Goal: Information Seeking & Learning: Learn about a topic

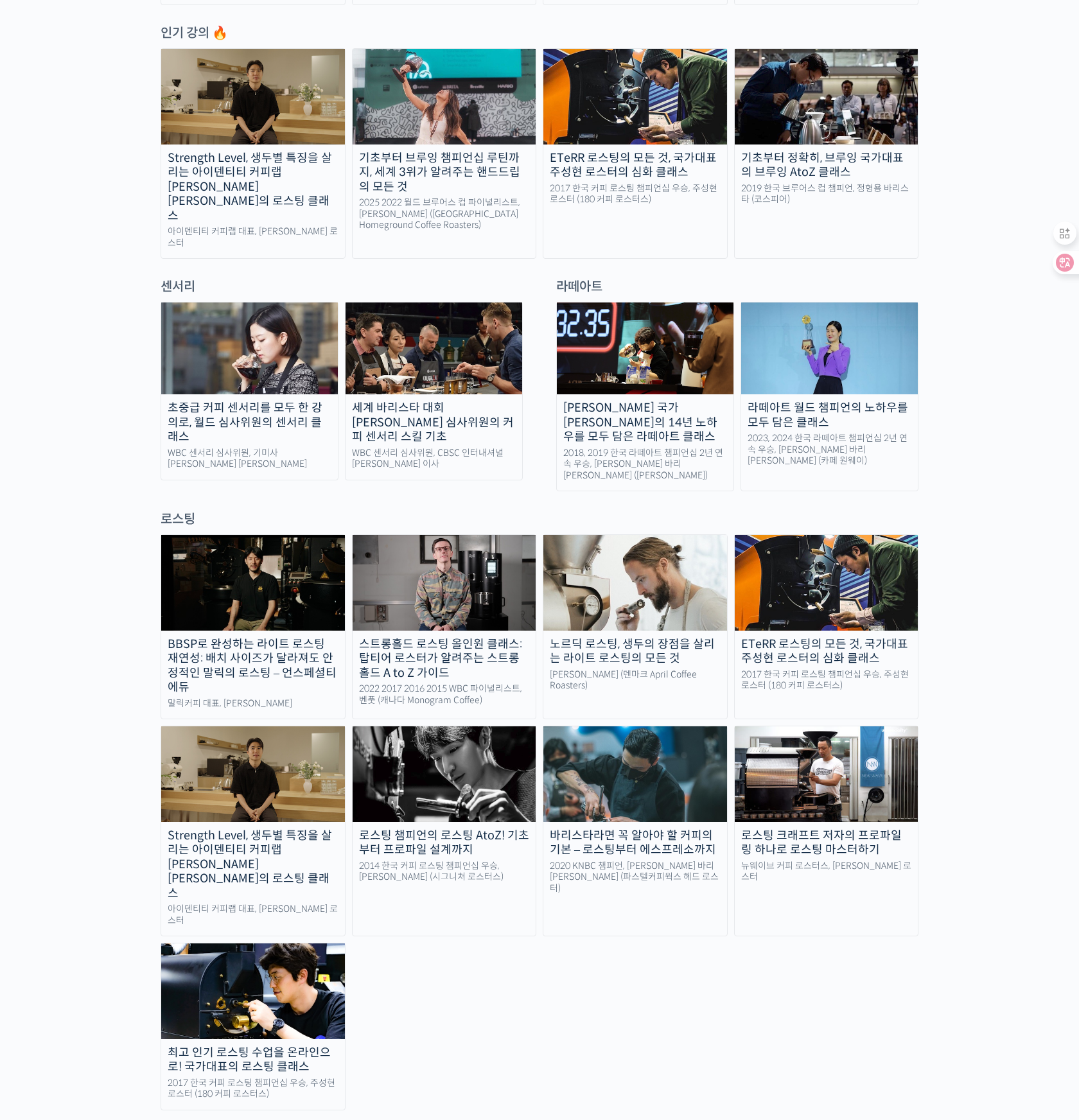
scroll to position [734, 0]
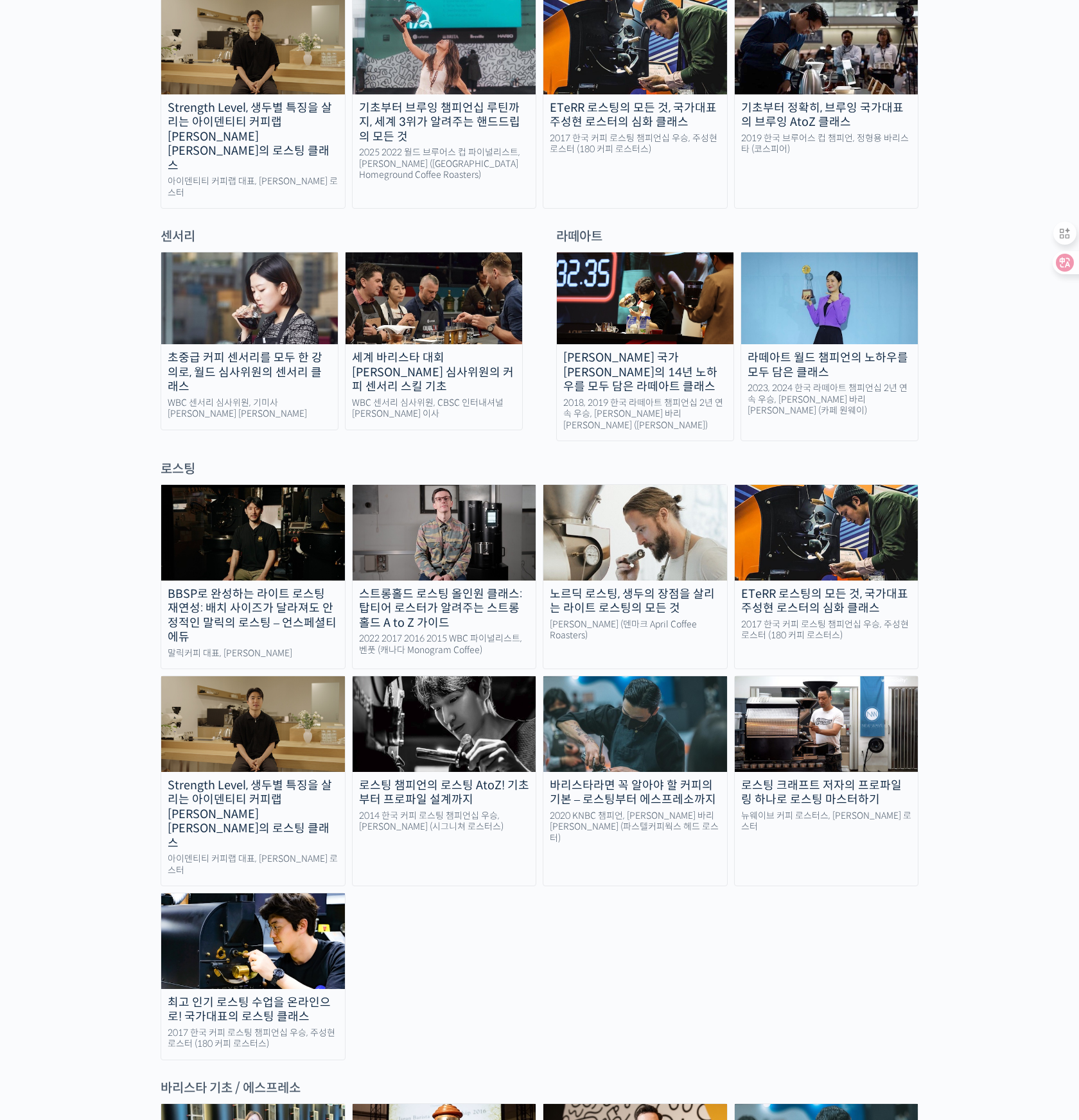
click at [229, 296] on img at bounding box center [250, 298] width 177 height 92
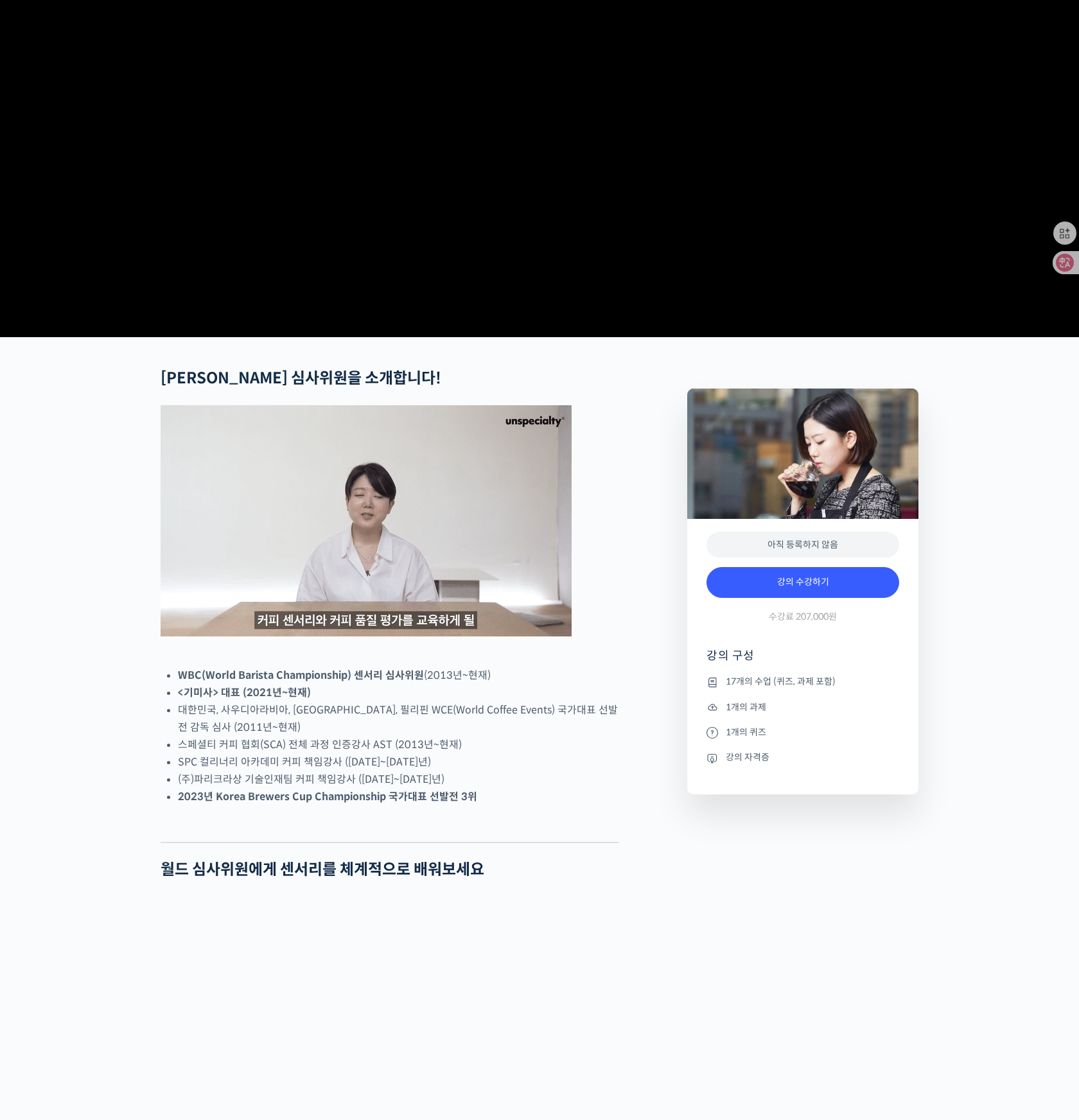
scroll to position [197, 0]
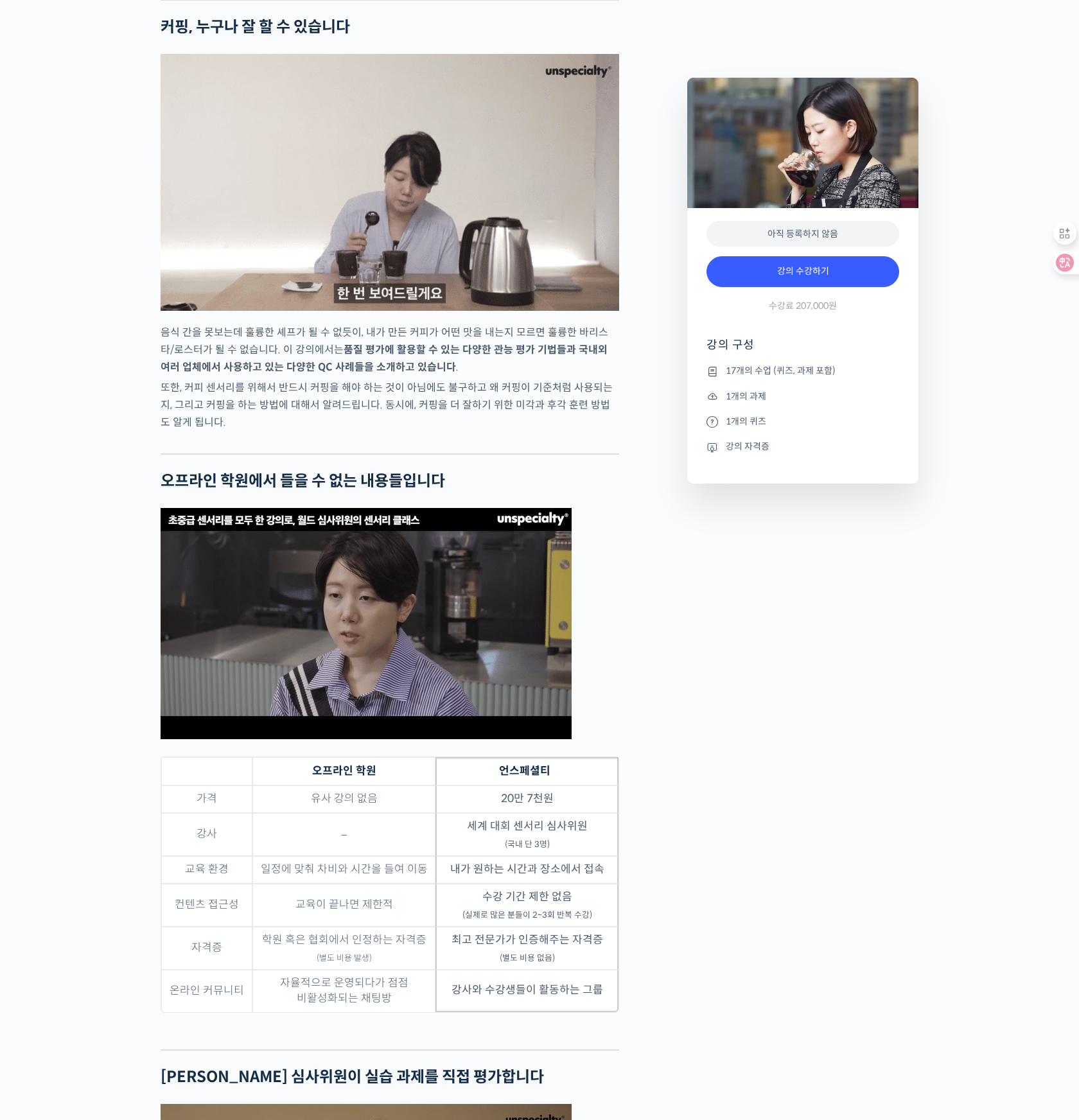
scroll to position [3671, 0]
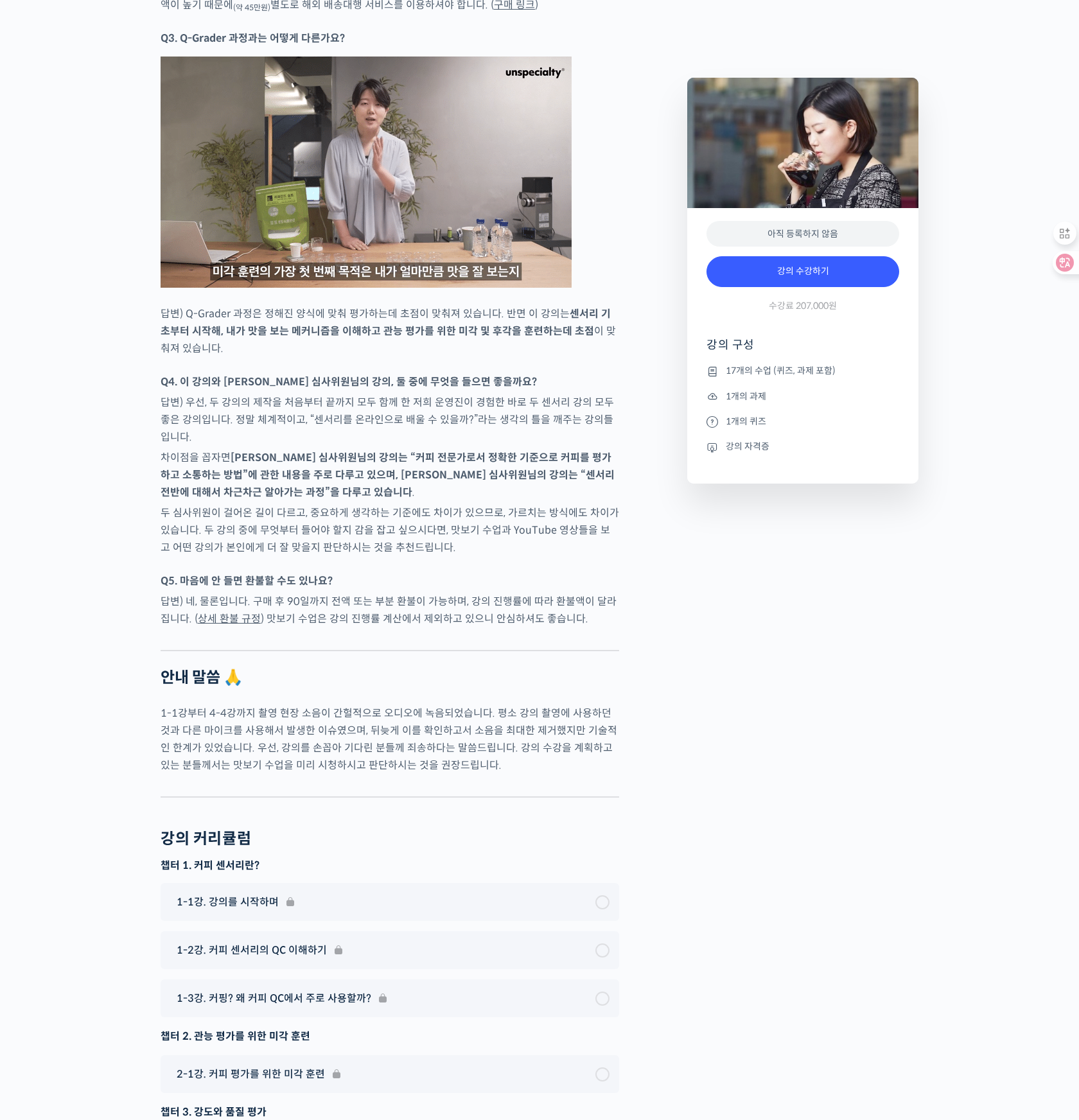
scroll to position [7498, 0]
